Goal: Transaction & Acquisition: Purchase product/service

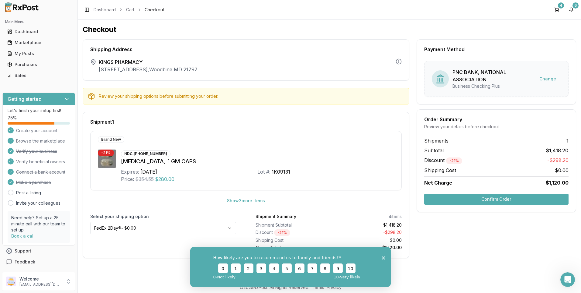
click at [506, 196] on button "Confirm Order" at bounding box center [496, 198] width 144 height 11
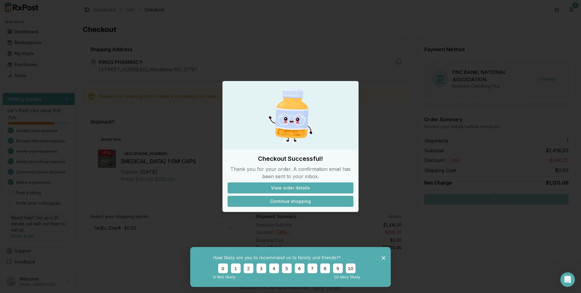
click at [299, 200] on button "Continue shopping" at bounding box center [291, 201] width 126 height 11
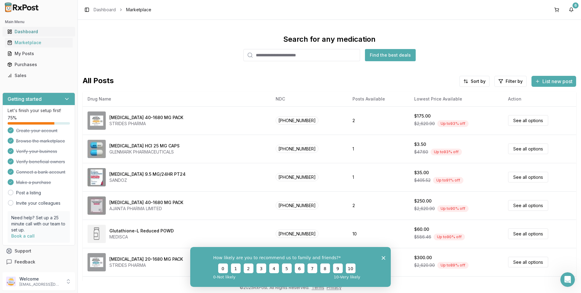
click at [28, 29] on div "Dashboard" at bounding box center [38, 32] width 63 height 6
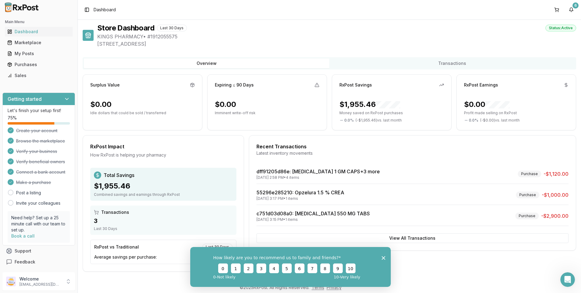
scroll to position [2, 0]
click at [99, 7] on span "Dashboard" at bounding box center [105, 10] width 22 height 6
click at [25, 42] on div "Marketplace" at bounding box center [38, 43] width 63 height 6
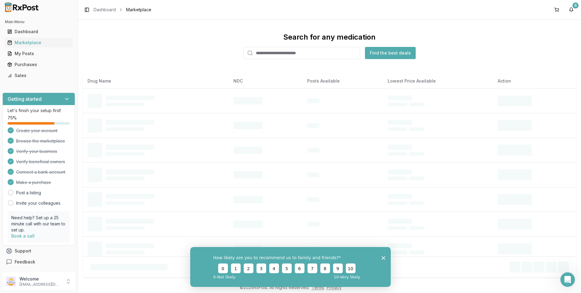
click at [306, 50] on input "search" at bounding box center [302, 53] width 117 height 12
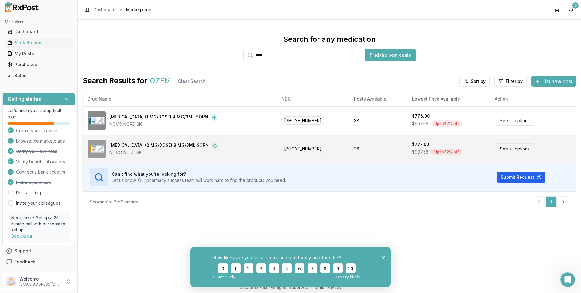
type input "****"
click at [518, 149] on link "See all options" at bounding box center [515, 148] width 40 height 11
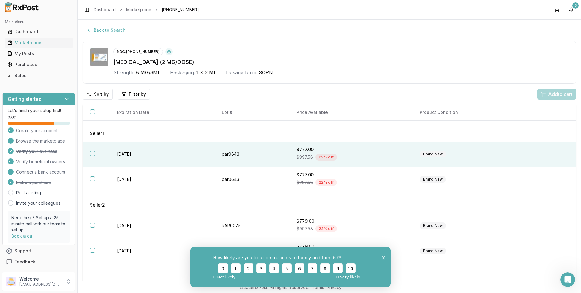
click at [92, 153] on button "button" at bounding box center [92, 153] width 5 height 5
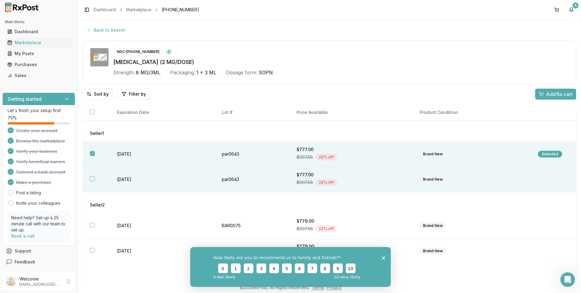
click at [92, 178] on button "button" at bounding box center [92, 178] width 5 height 5
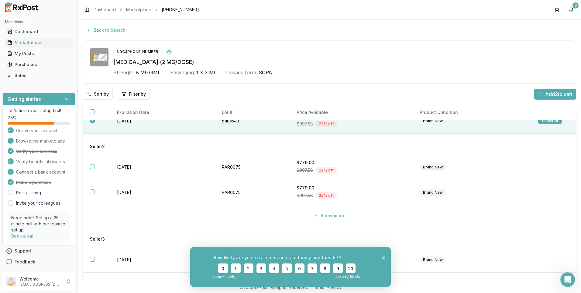
scroll to position [61, 0]
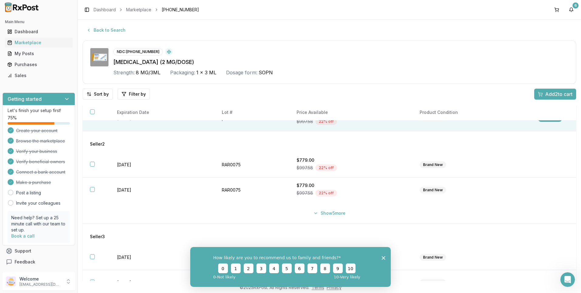
click at [558, 92] on span "Add 2 to cart" at bounding box center [559, 93] width 27 height 7
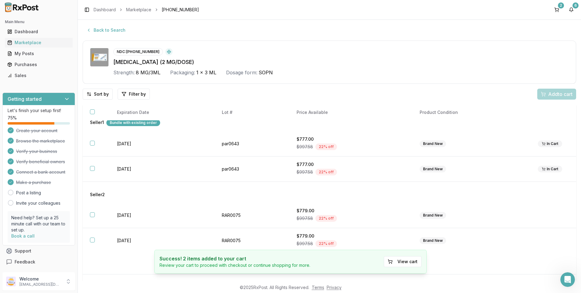
scroll to position [0, 0]
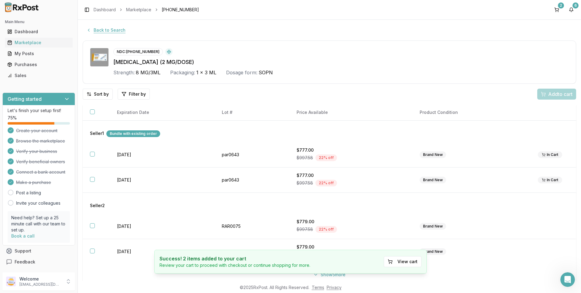
click at [106, 28] on button "Back to Search" at bounding box center [106, 30] width 47 height 11
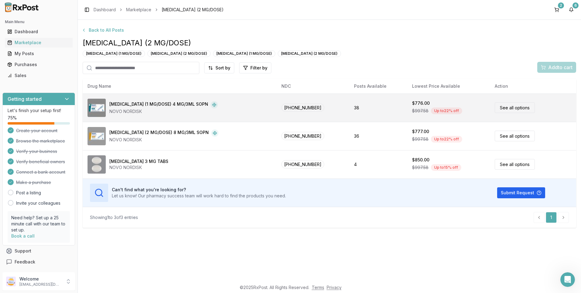
click at [518, 105] on link "See all options" at bounding box center [515, 107] width 40 height 11
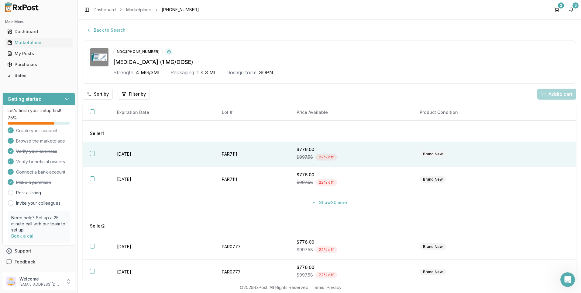
click at [93, 152] on button "button" at bounding box center [92, 153] width 5 height 5
click at [558, 91] on span "Add 1 to cart" at bounding box center [559, 93] width 26 height 7
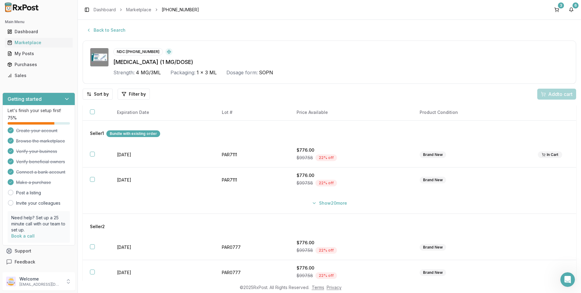
click at [147, 134] on div "Bundle with existing order" at bounding box center [133, 133] width 54 height 7
click at [559, 6] on div "3" at bounding box center [561, 5] width 6 height 6
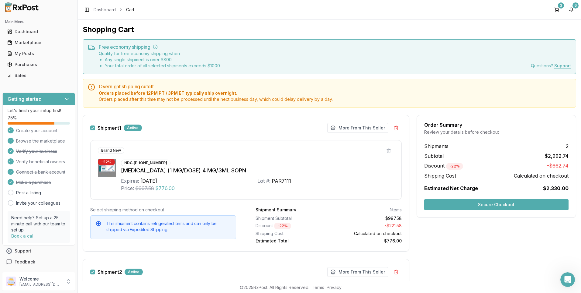
click at [489, 204] on button "Secure Checkout" at bounding box center [496, 204] width 144 height 11
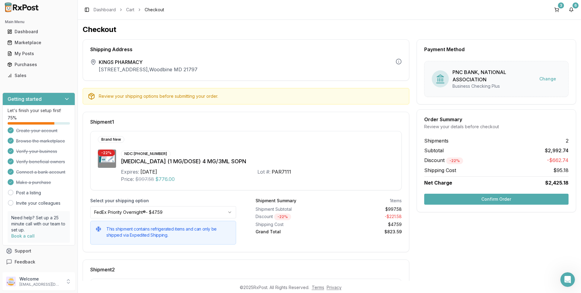
click at [488, 198] on button "Confirm Order" at bounding box center [496, 198] width 144 height 11
